Goal: Navigation & Orientation: Find specific page/section

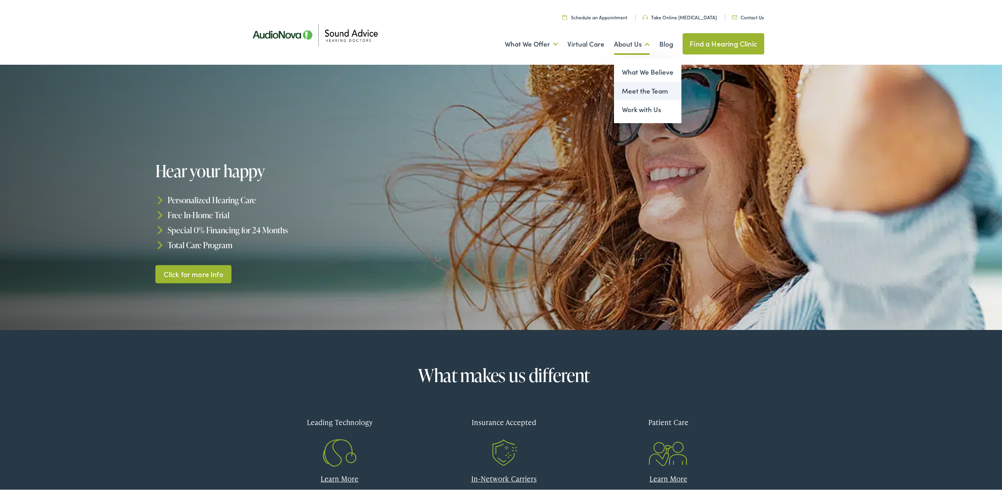
click at [640, 89] on link "Meet the Team" at bounding box center [647, 89] width 67 height 19
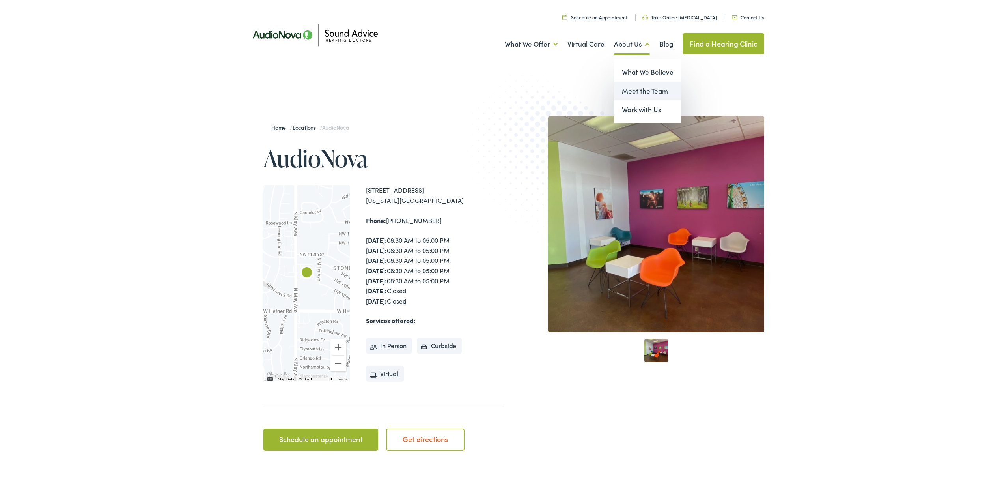
click at [638, 90] on link "Meet the Team" at bounding box center [647, 89] width 67 height 19
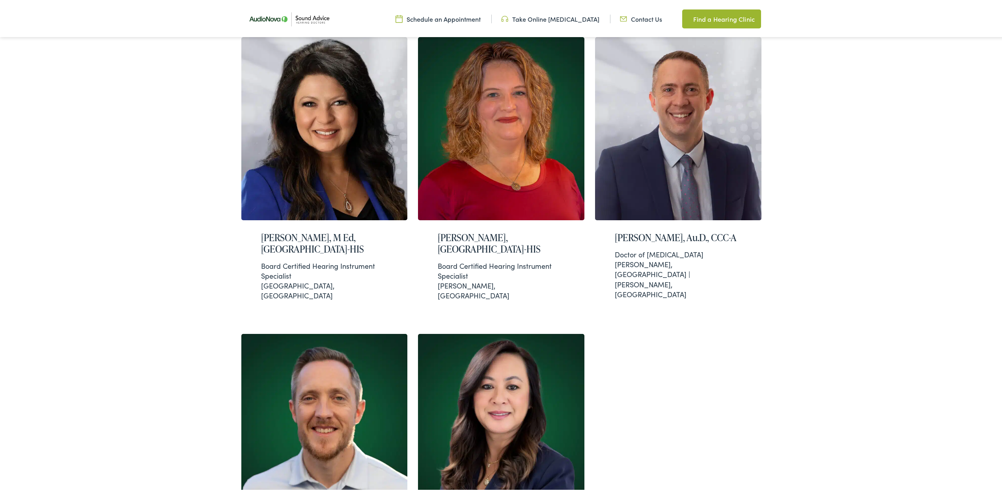
scroll to position [844, 0]
